Goal: Task Accomplishment & Management: Complete application form

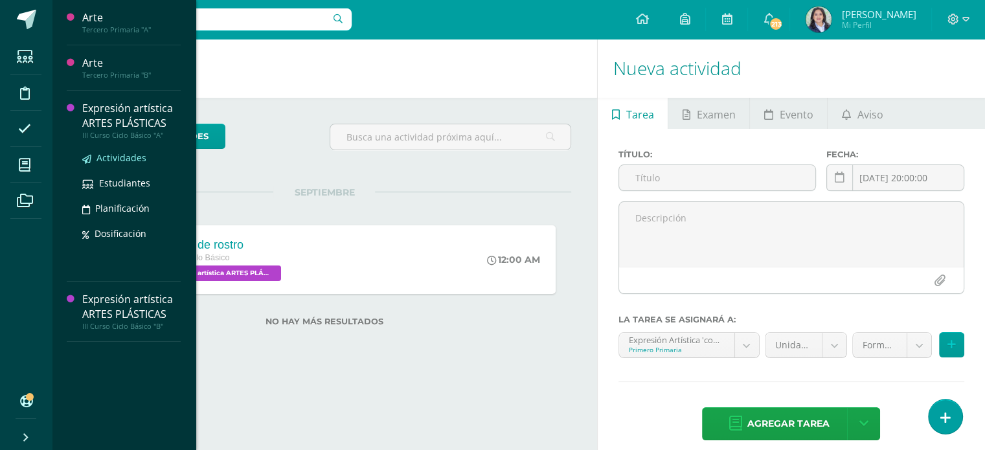
click at [109, 165] on link "Actividades" at bounding box center [131, 157] width 98 height 15
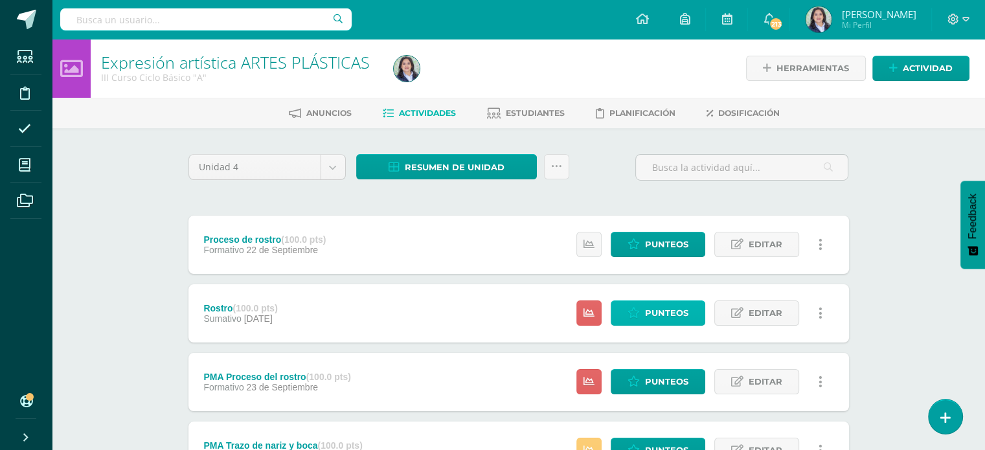
click at [645, 310] on link "Punteos" at bounding box center [658, 313] width 95 height 25
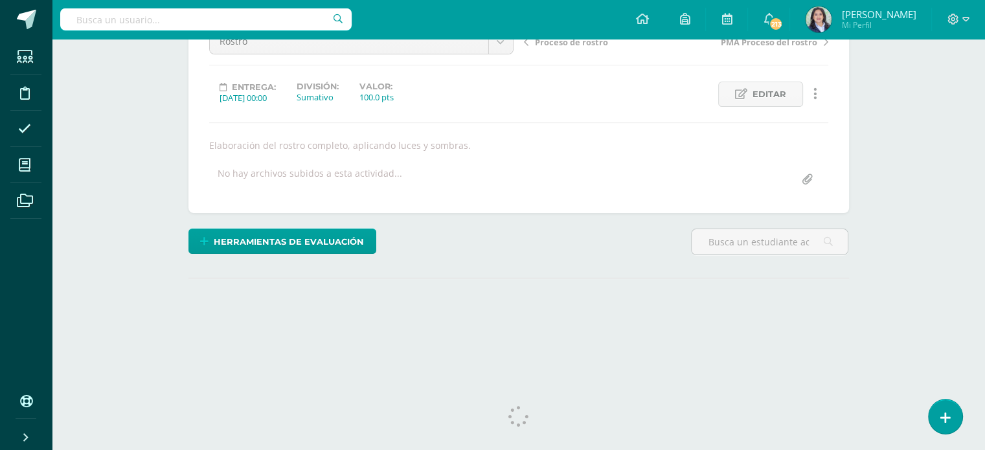
scroll to position [159, 0]
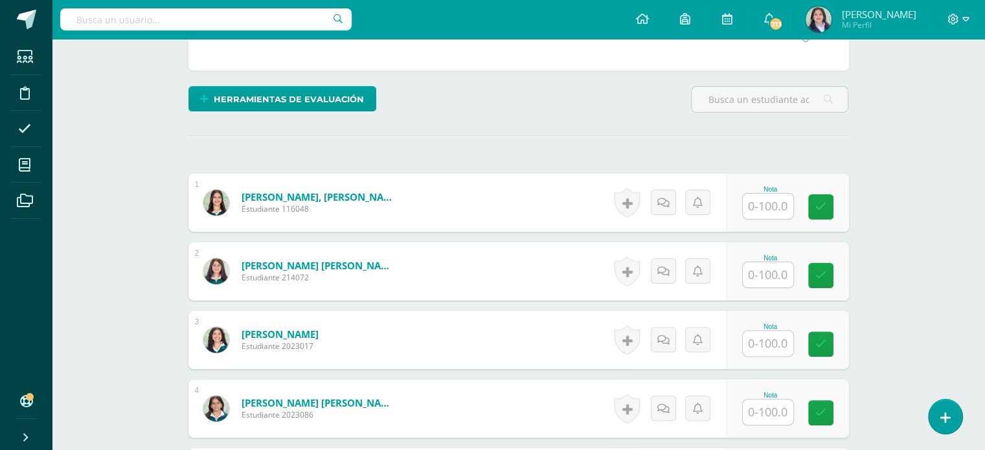
click at [762, 210] on input "text" at bounding box center [768, 206] width 51 height 25
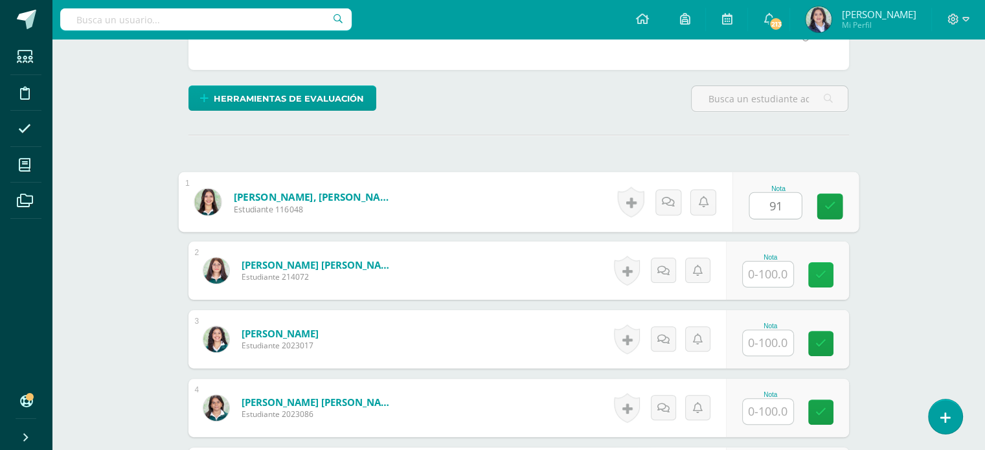
type input "91"
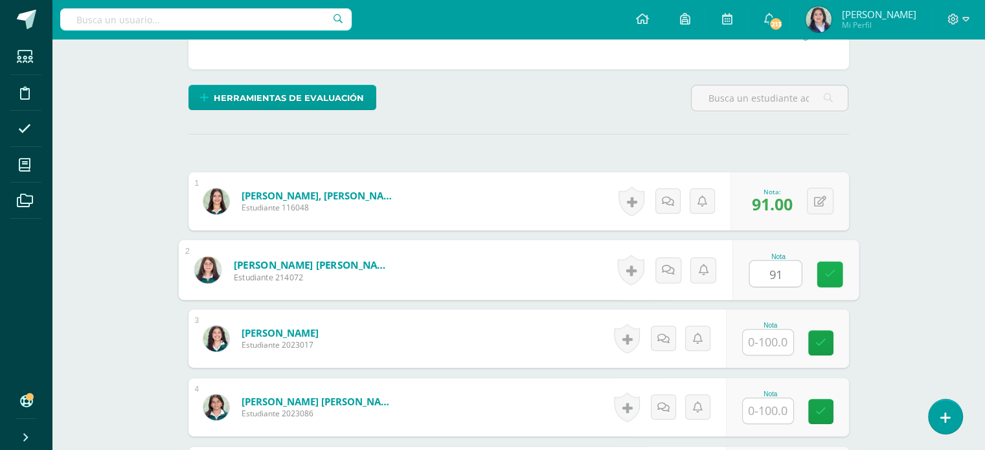
scroll to position [290, 0]
type input "91"
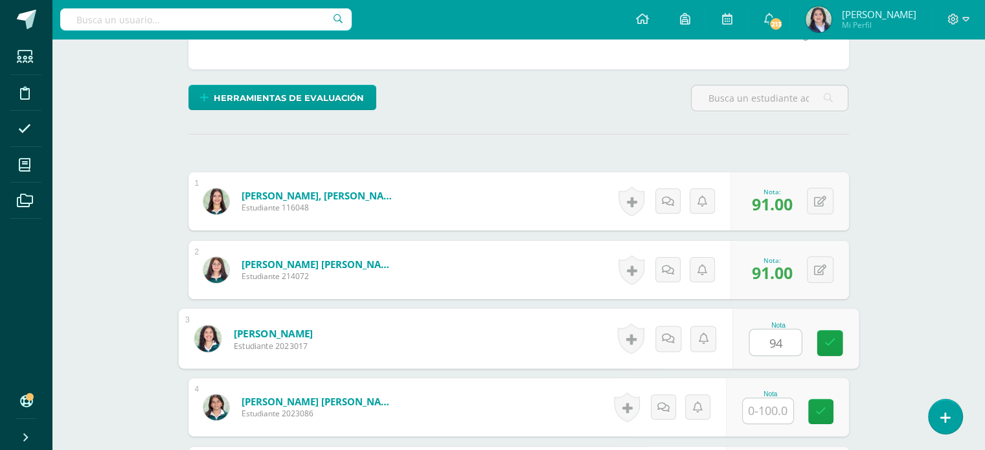
type input "94"
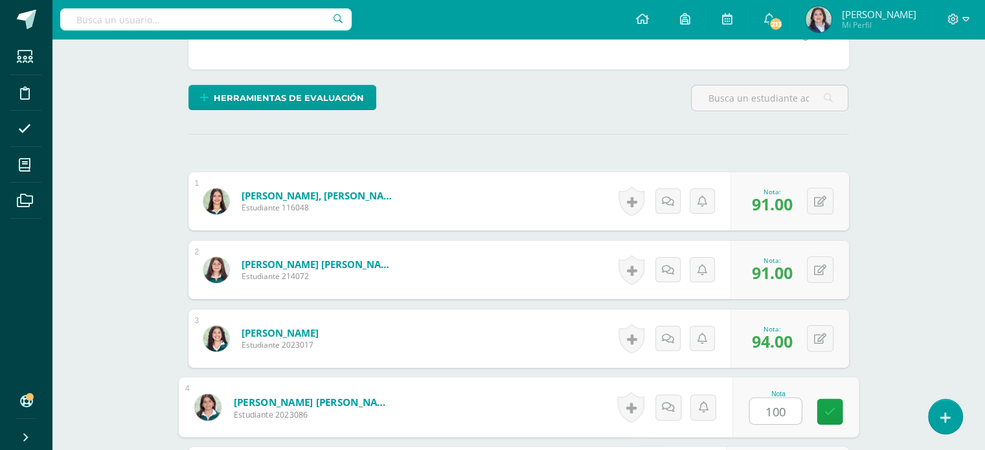
type input "100"
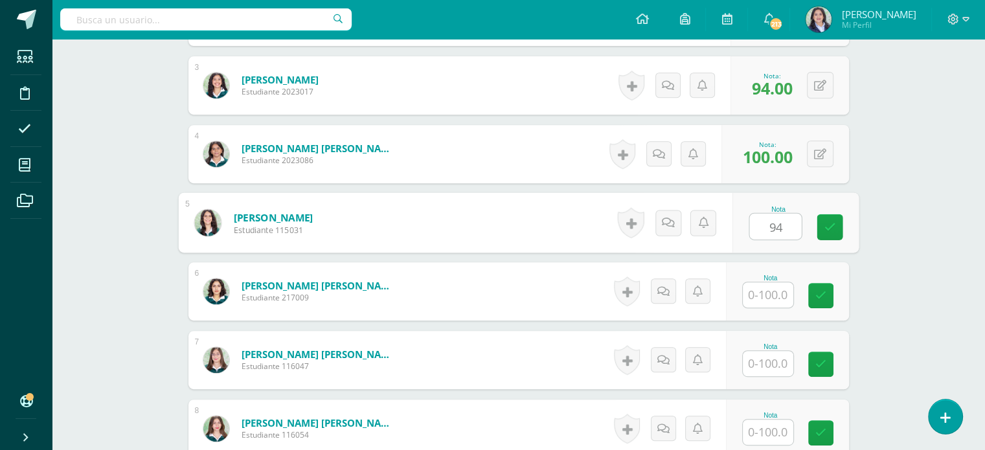
type input "94"
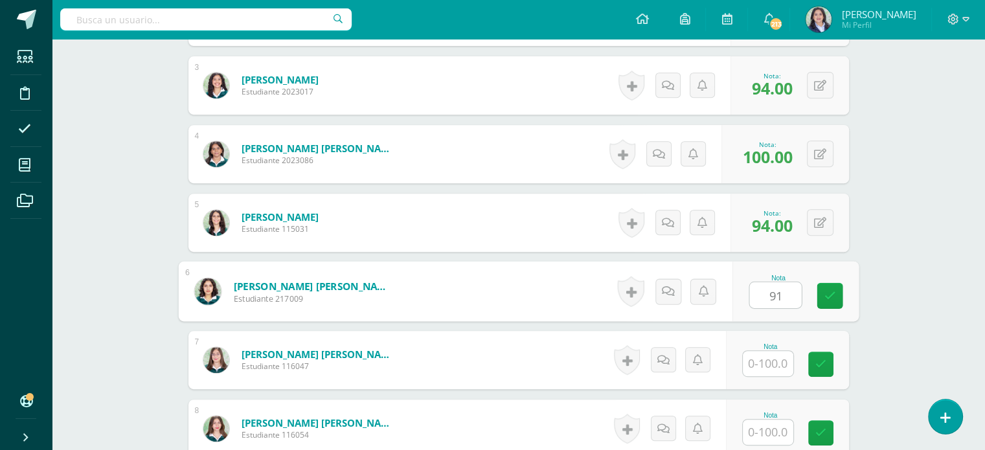
type input "91"
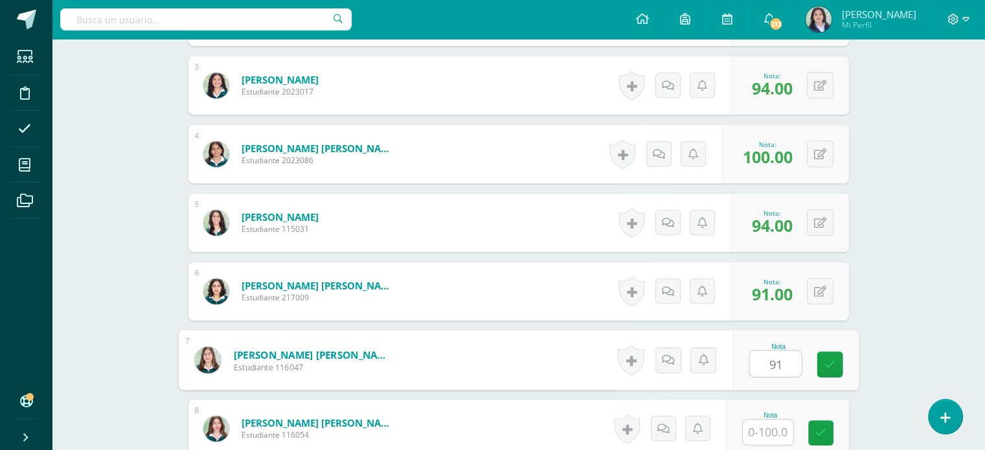
type input "91"
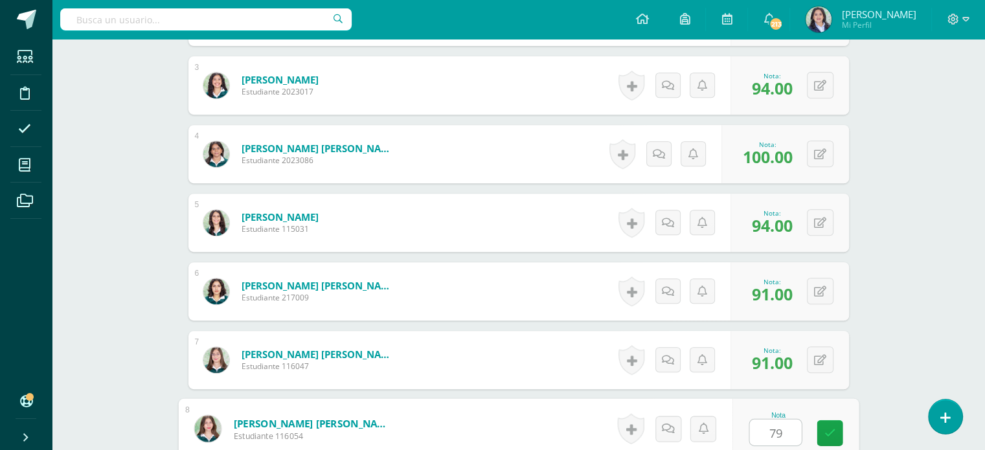
type input "79"
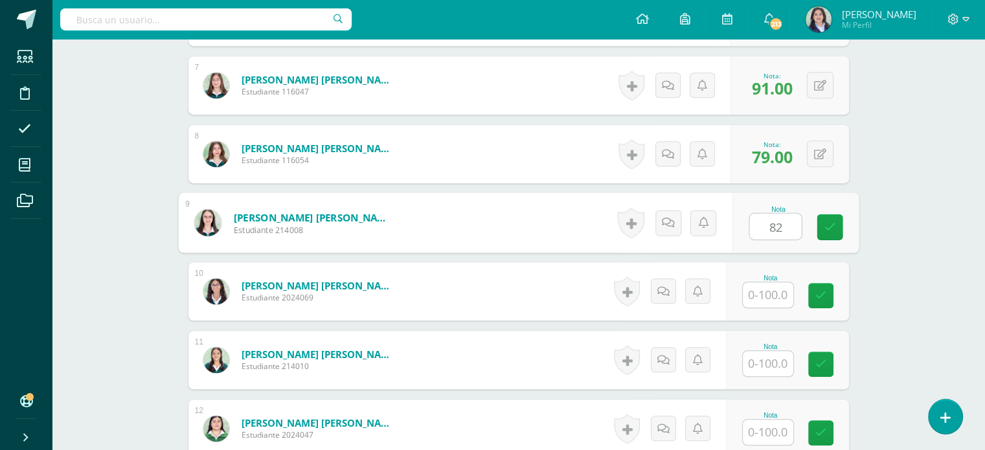
type input "82"
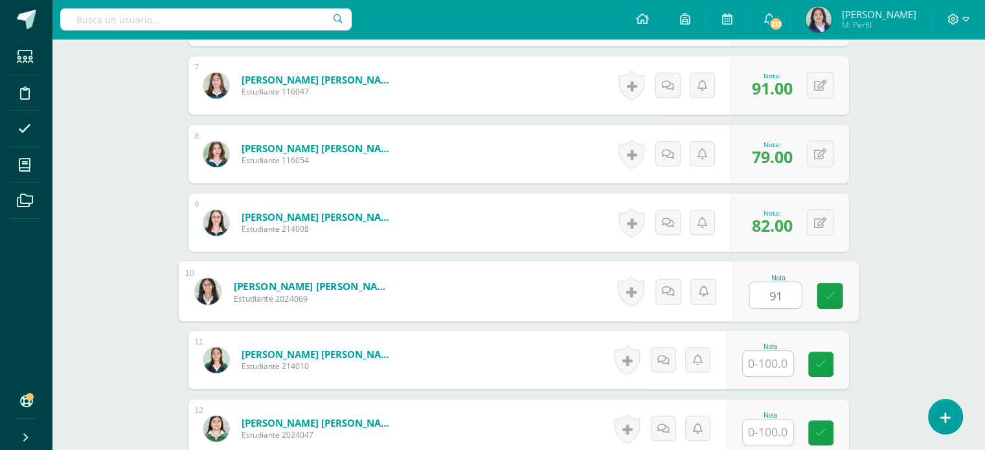
type input "91"
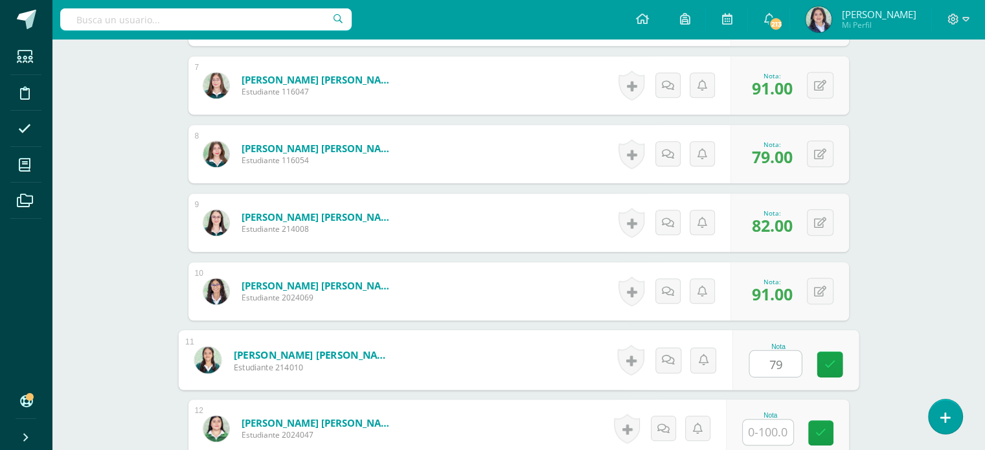
type input "79"
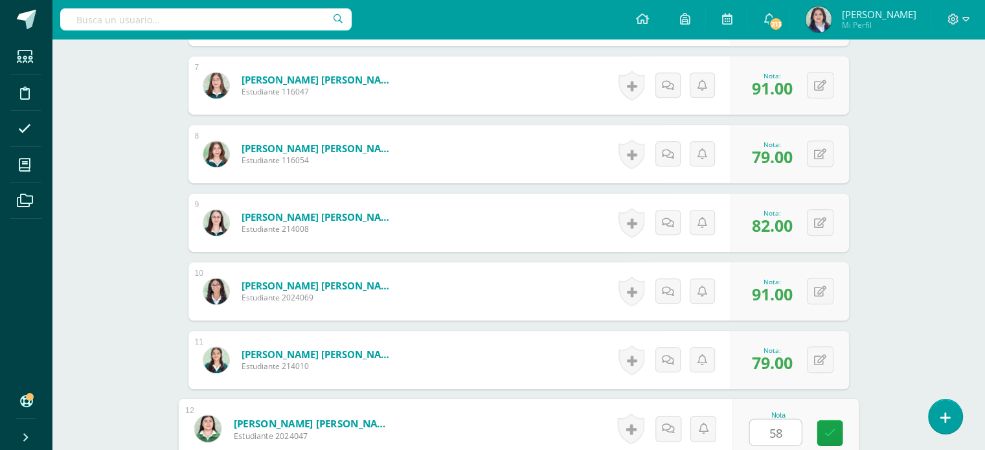
type input "58"
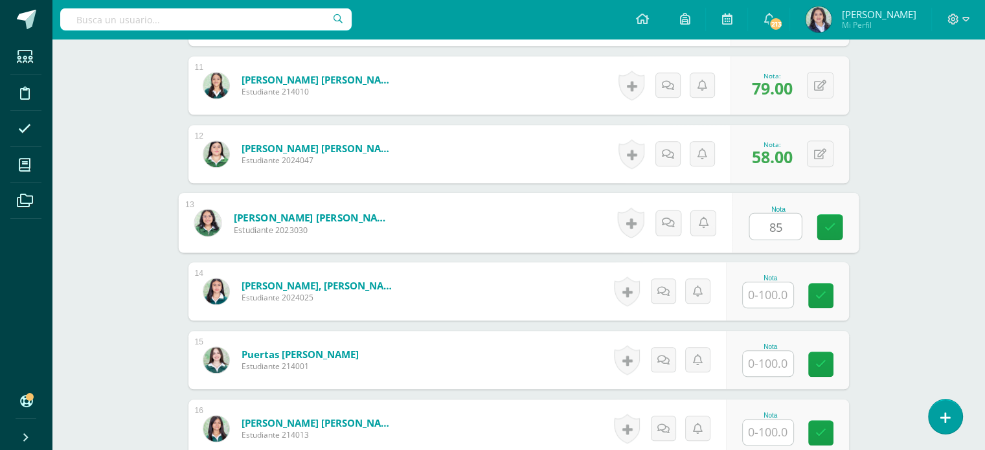
type input "85"
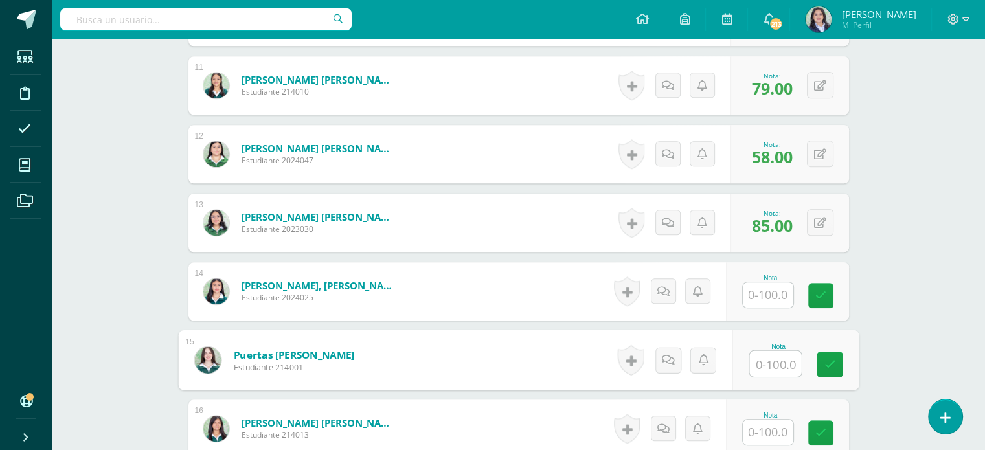
click at [772, 371] on input "text" at bounding box center [776, 364] width 52 height 26
type input "91"
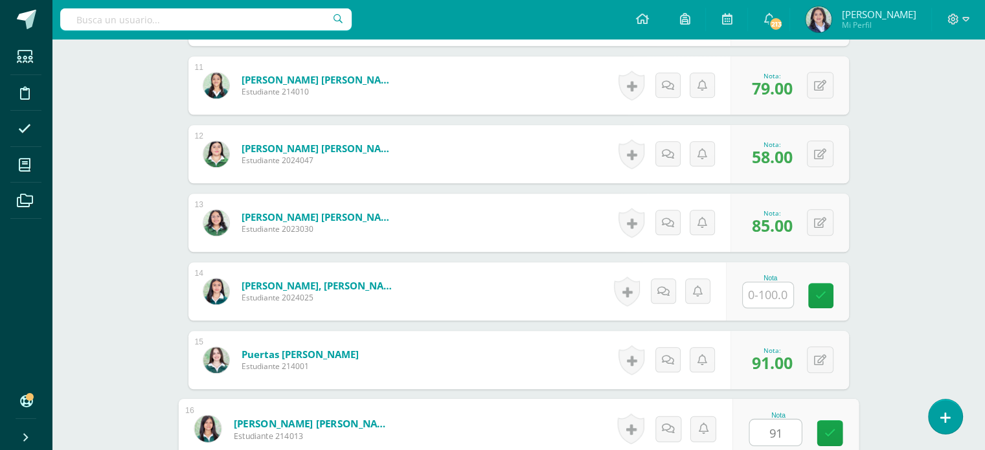
type input "91"
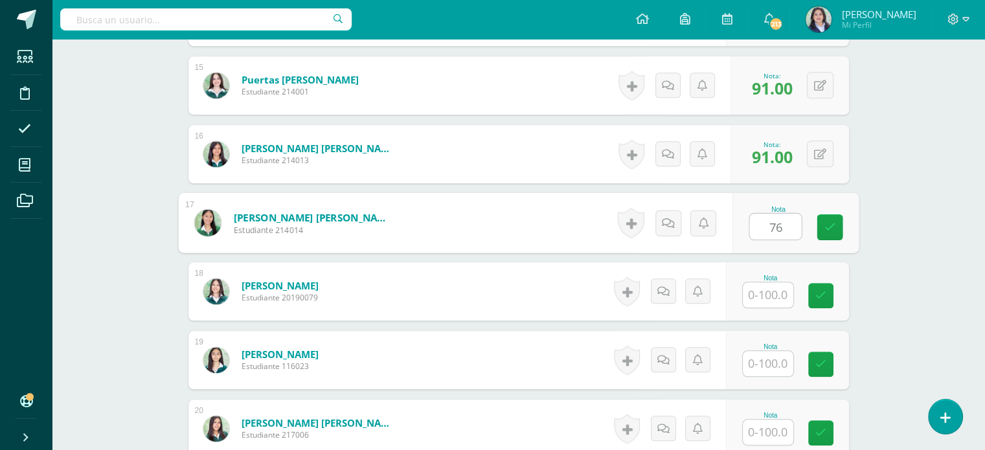
type input "76"
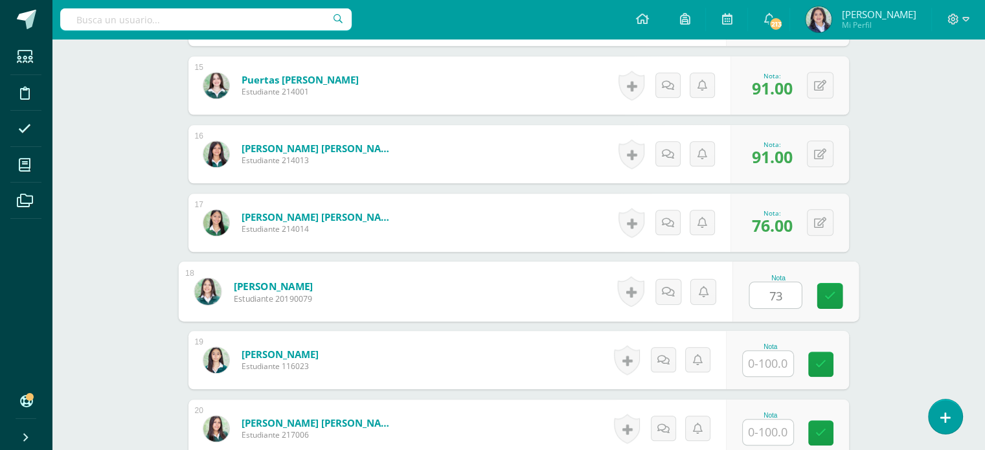
type input "73"
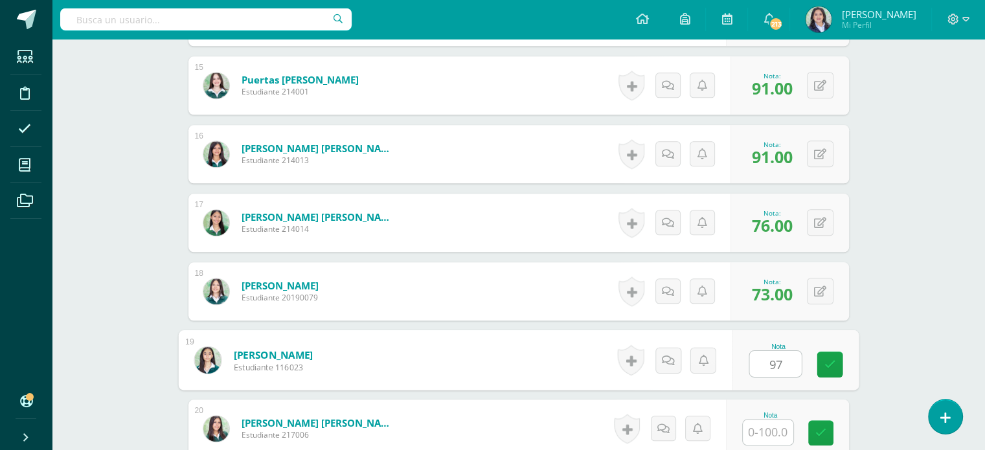
type input "97"
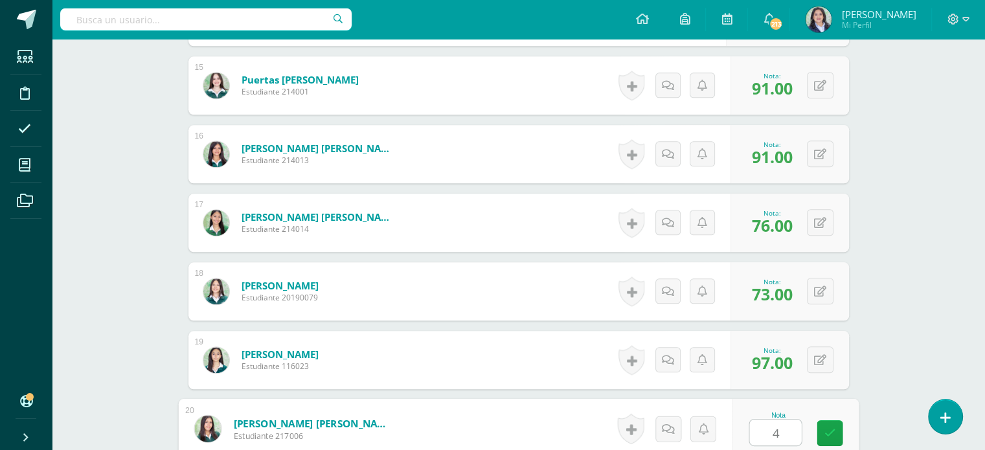
type input "48"
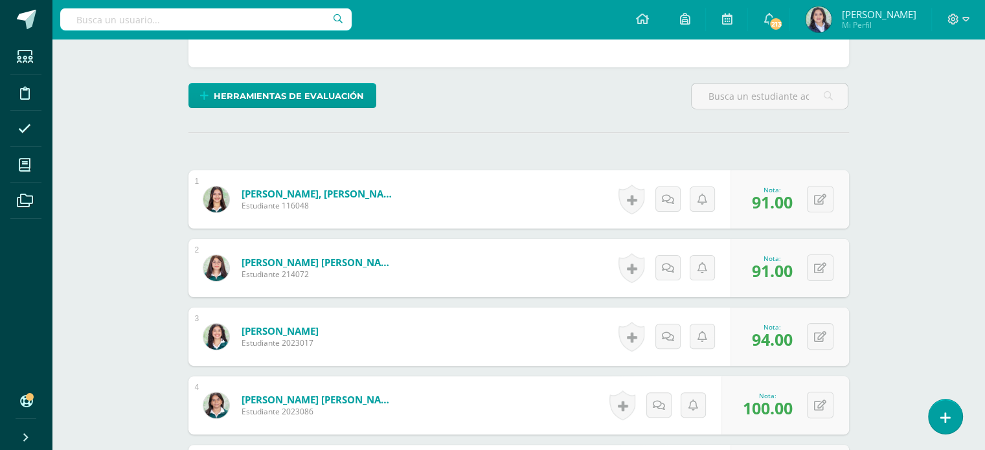
scroll to position [0, 0]
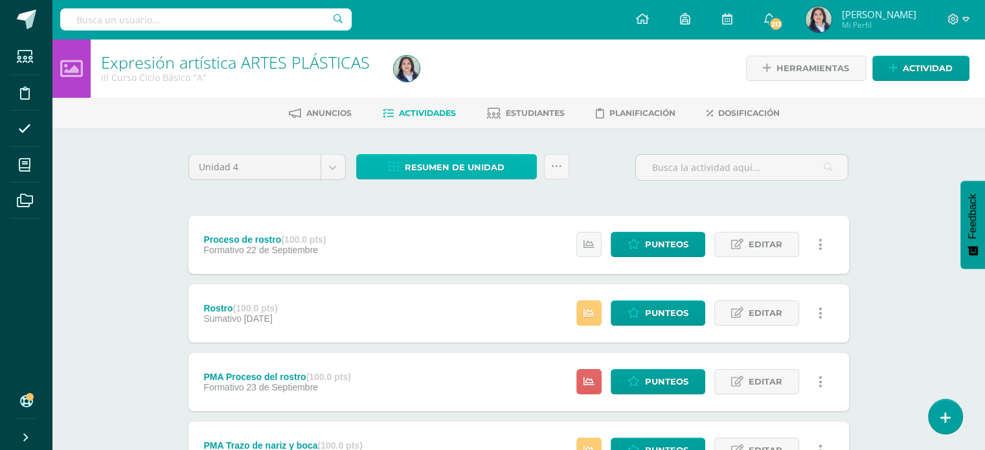
click at [466, 158] on span "Resumen de unidad" at bounding box center [455, 167] width 100 height 24
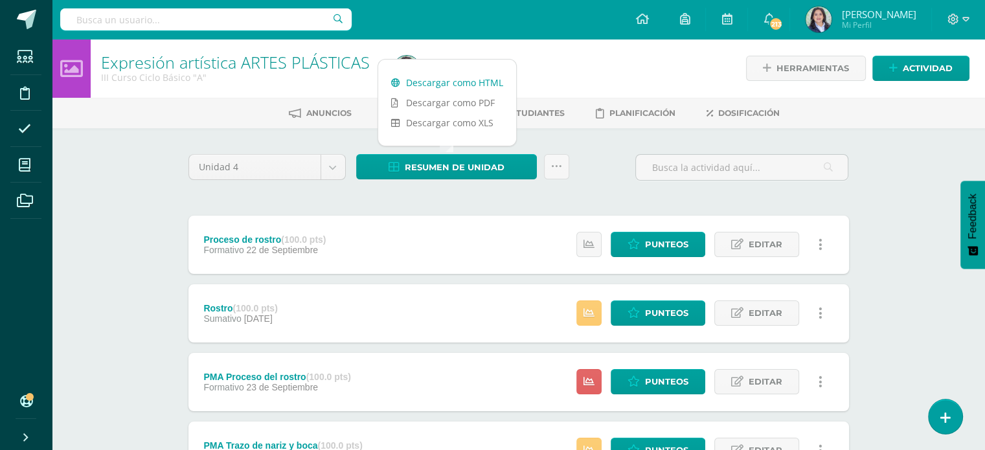
click at [460, 91] on link "Descargar como HTML" at bounding box center [447, 83] width 138 height 20
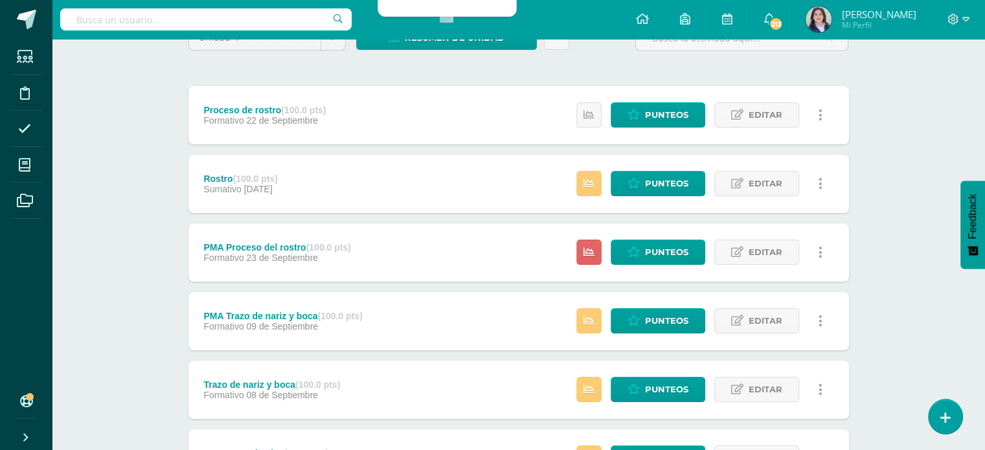
scroll to position [127, 0]
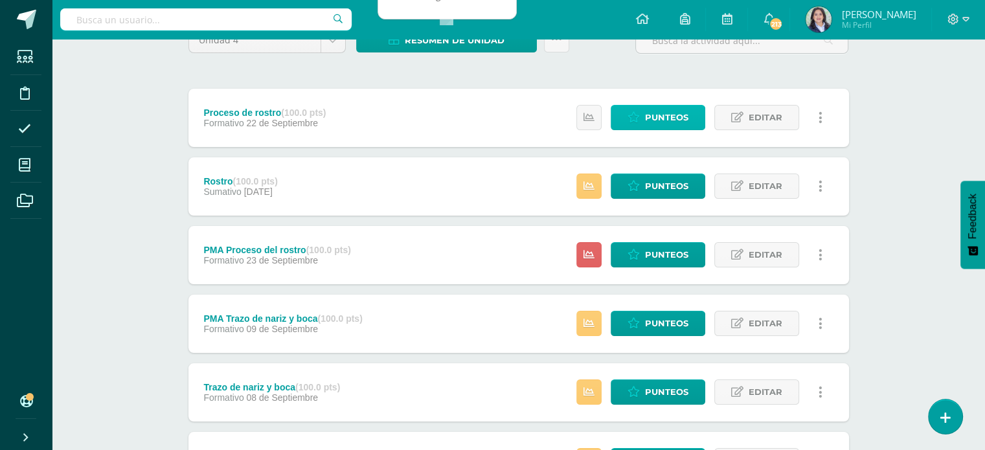
click at [647, 112] on span "Punteos" at bounding box center [666, 118] width 43 height 24
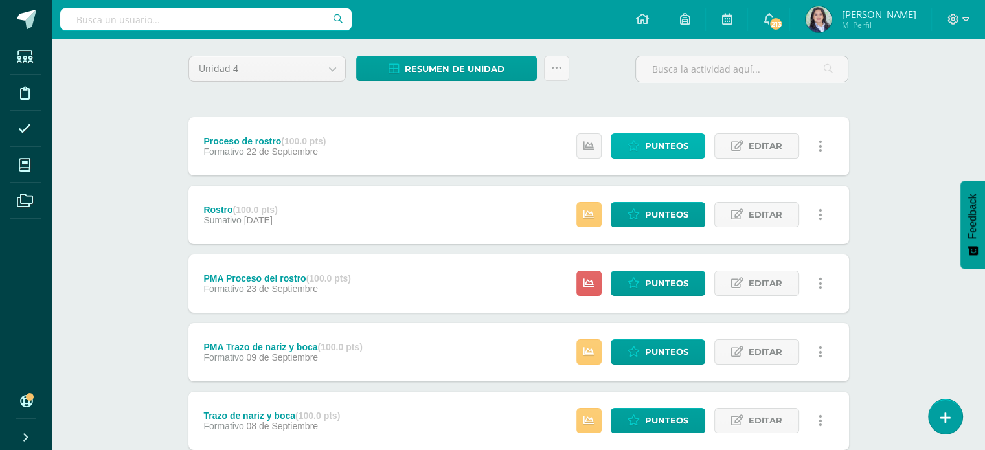
scroll to position [62, 0]
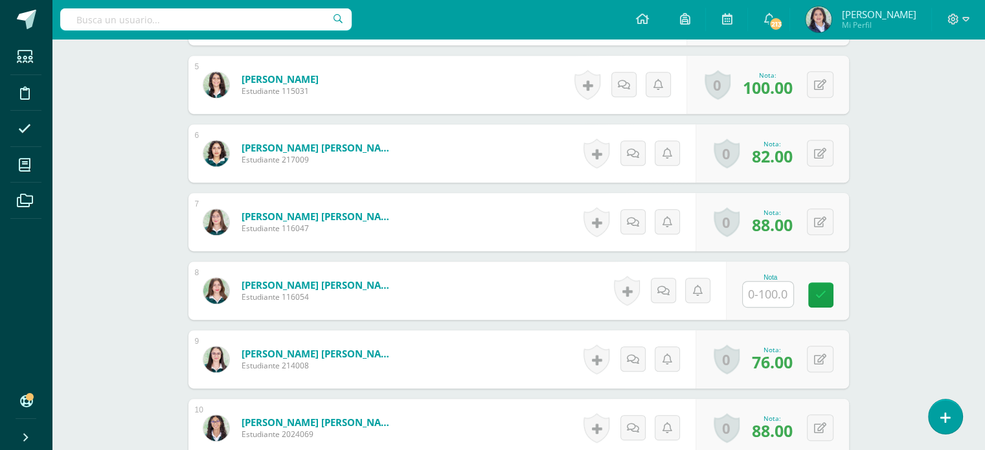
scroll to position [757, 0]
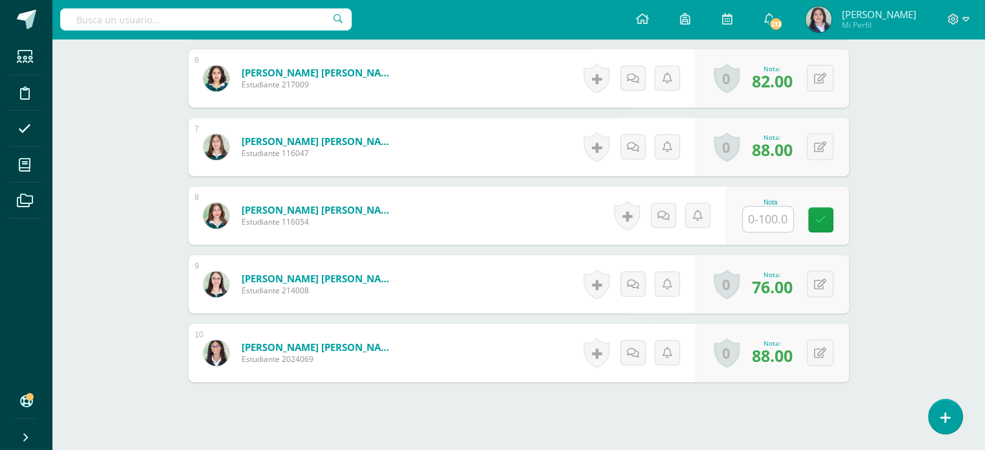
click at [754, 218] on input "text" at bounding box center [768, 219] width 51 height 25
type input "88"
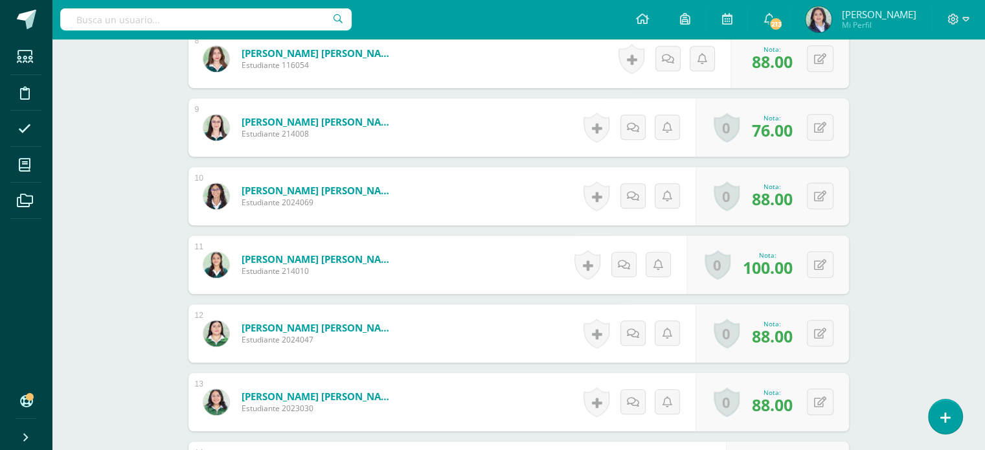
scroll to position [836, 0]
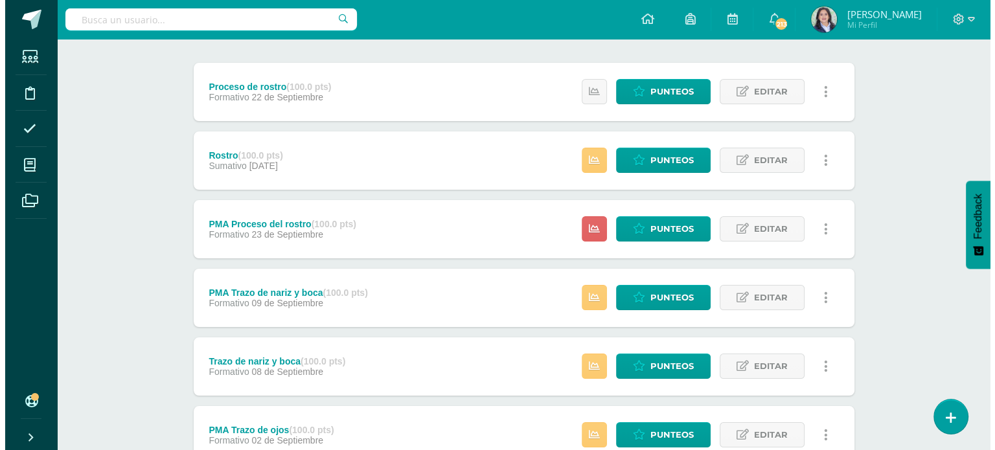
scroll to position [126, 0]
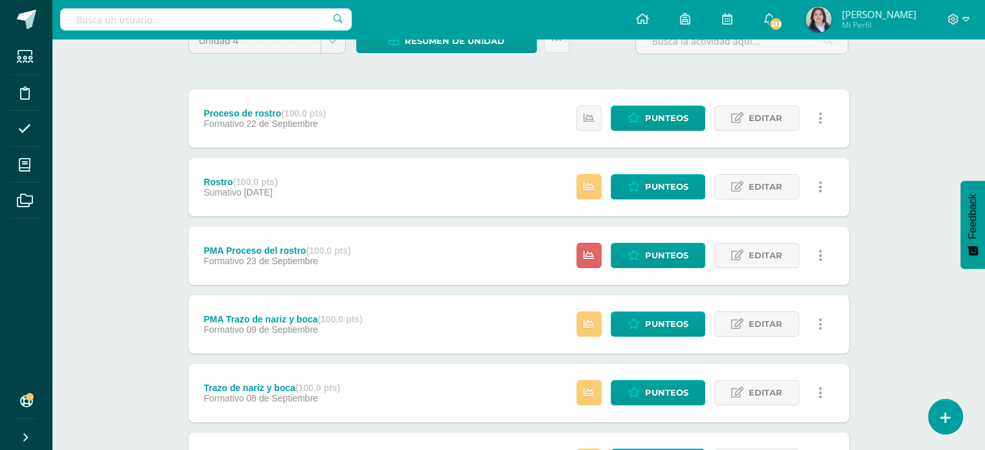
click at [823, 255] on link at bounding box center [821, 255] width 25 height 25
click at [772, 338] on link "Eliminar" at bounding box center [797, 338] width 133 height 20
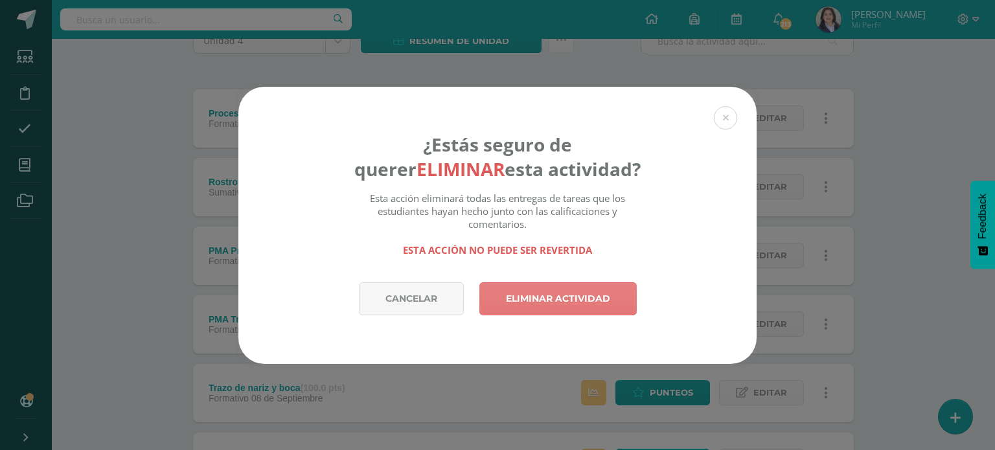
click at [549, 299] on link "Eliminar actividad" at bounding box center [557, 298] width 157 height 33
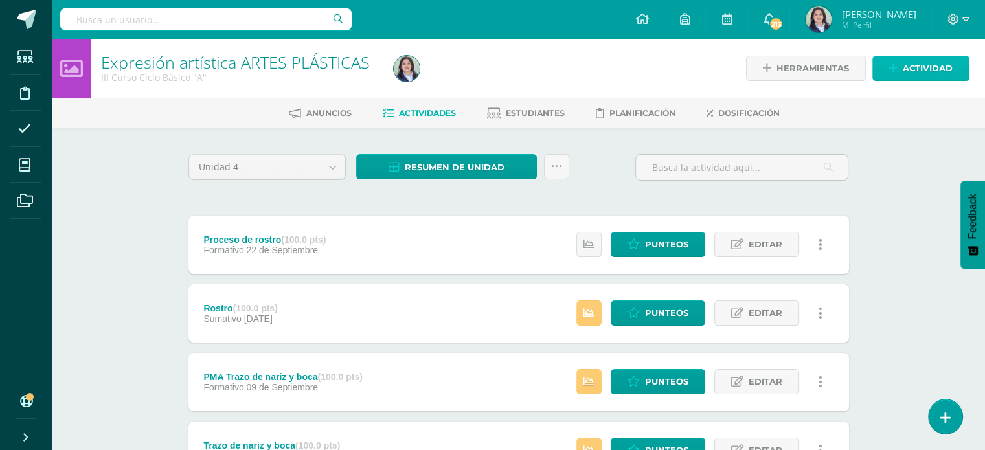
click at [927, 59] on span "Actividad" at bounding box center [928, 68] width 50 height 24
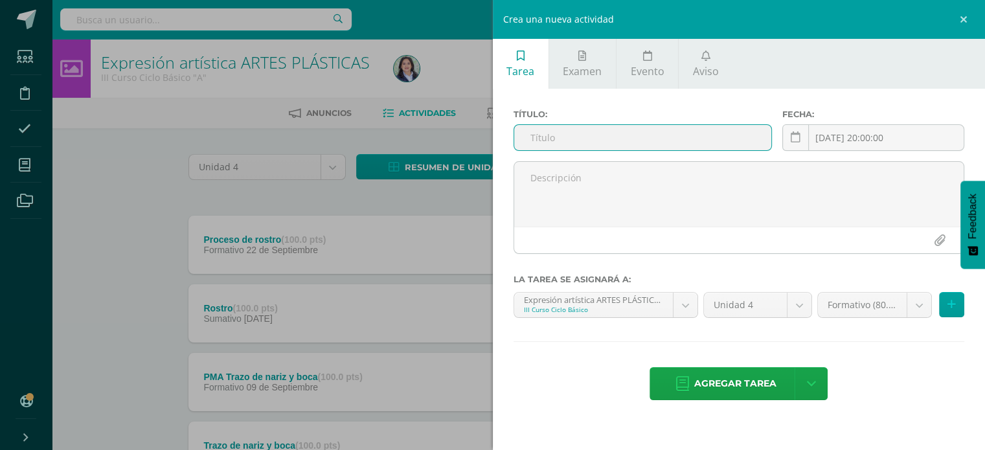
click at [640, 139] on input "text" at bounding box center [643, 137] width 258 height 25
type input "PMA Proceso de rostro"
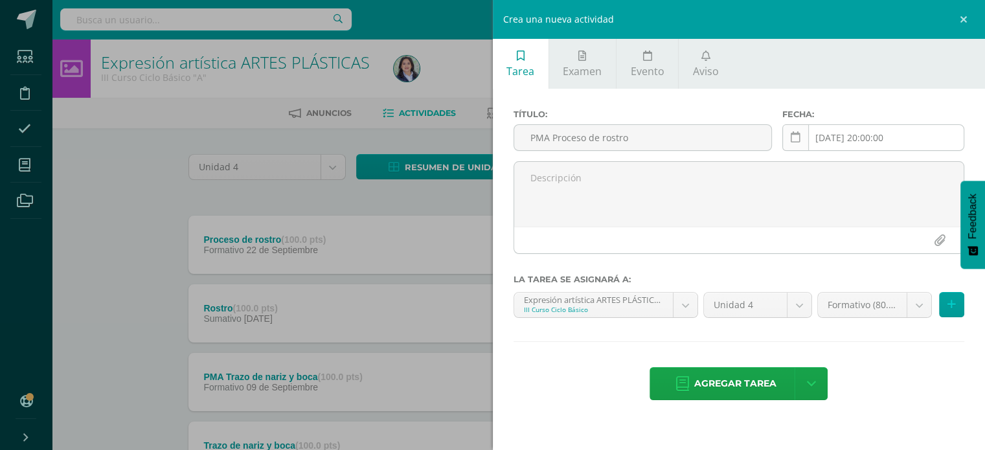
click at [794, 139] on icon at bounding box center [796, 137] width 10 height 11
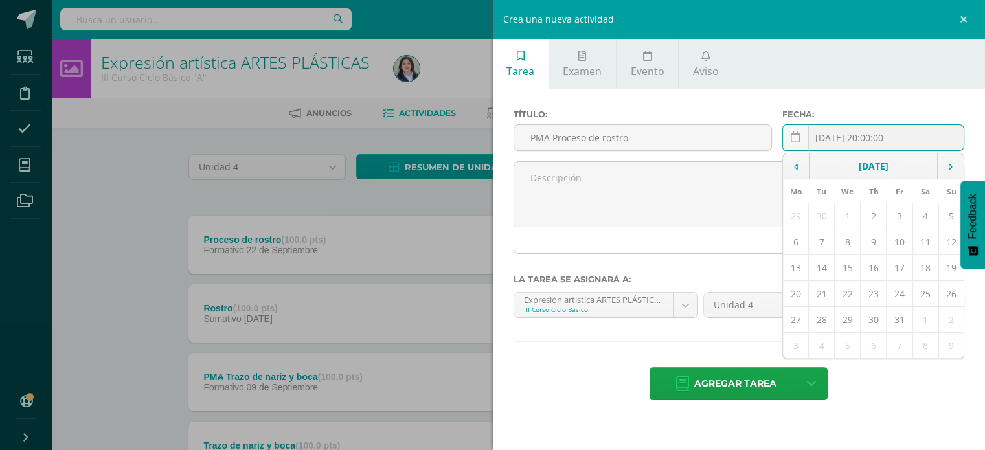
click at [794, 172] on td at bounding box center [796, 167] width 27 height 26
click at [820, 290] on td "23" at bounding box center [822, 294] width 26 height 26
type input "[DATE]"
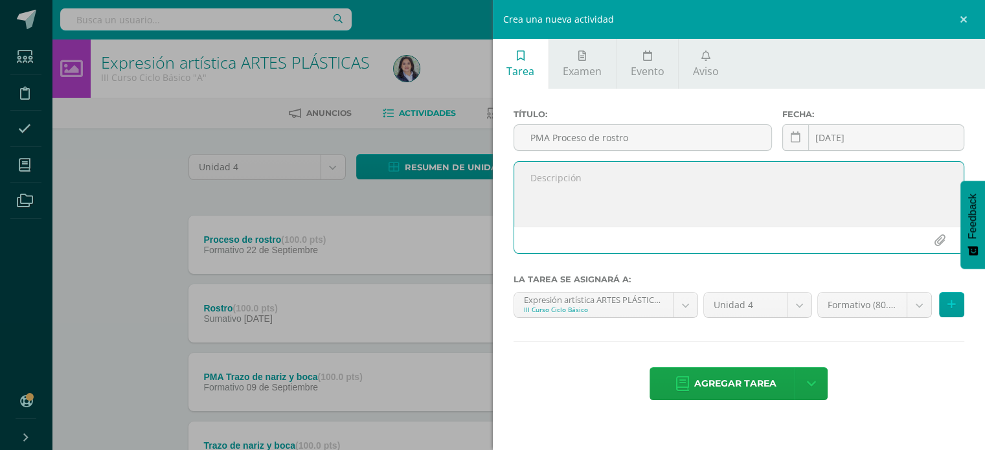
click at [581, 179] on textarea at bounding box center [739, 194] width 450 height 65
type textarea "Realización de rostro lineal"
click at [733, 386] on span "Agregar tarea" at bounding box center [736, 384] width 82 height 32
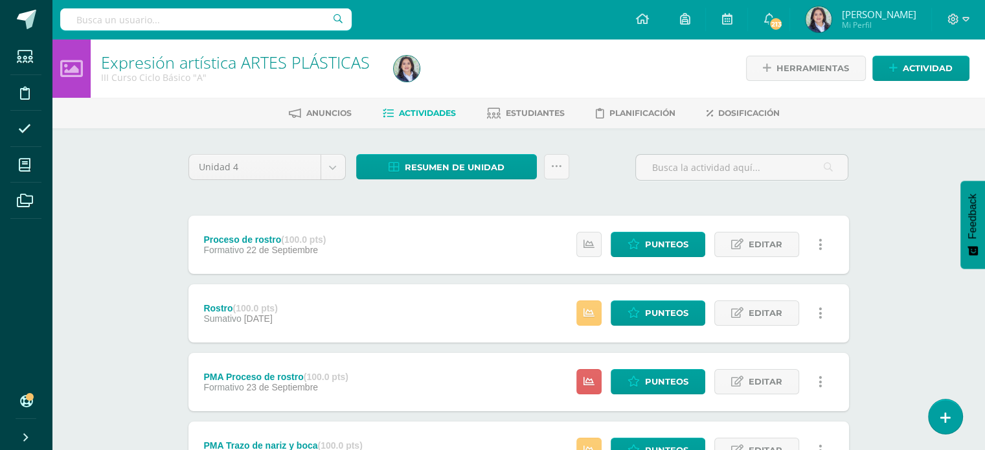
drag, startPoint x: 893, startPoint y: 190, endPoint x: 893, endPoint y: 167, distance: 23.3
click at [893, 190] on div "Expresión artística ARTES PLÁSTICAS III Curso Ciclo Básico "A" Herramientas Det…" at bounding box center [519, 405] width 934 height 733
